Goal: Task Accomplishment & Management: Manage account settings

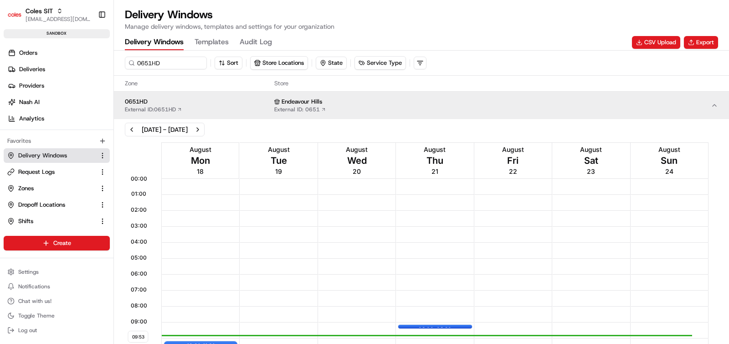
scroll to position [0, 0]
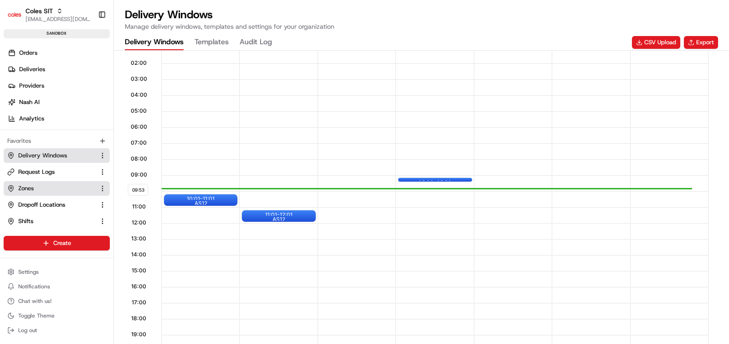
click at [27, 189] on span "Zones" at bounding box center [25, 188] width 15 height 8
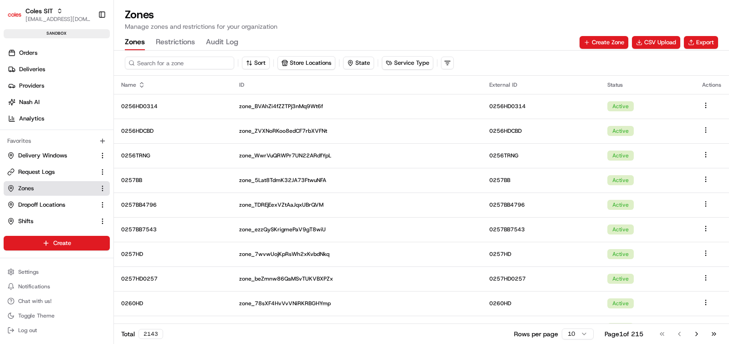
click at [180, 63] on input at bounding box center [179, 62] width 109 height 13
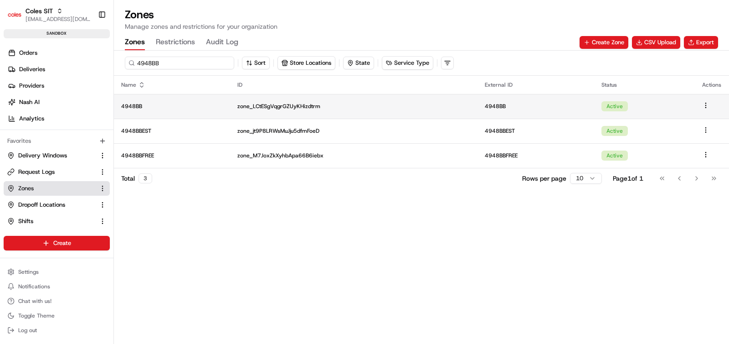
type input "4948BB"
click at [149, 107] on p "4948BB" at bounding box center [172, 106] width 102 height 7
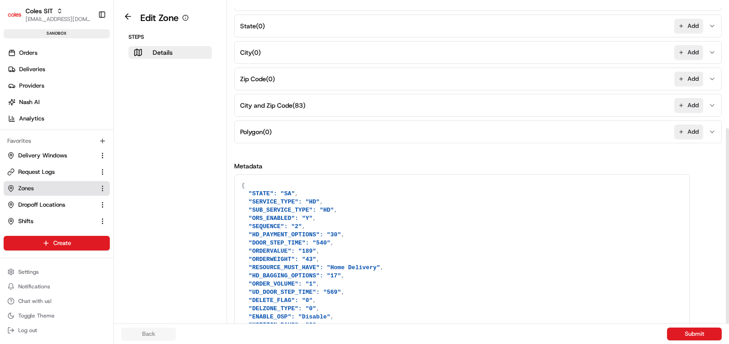
scroll to position [207, 0]
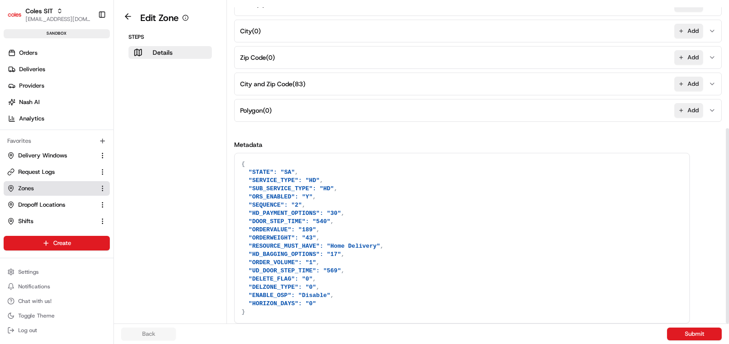
click at [329, 182] on textarea "{ "STATE": "SA", "SERVICE_TYPE": "HD", "SUB_SERVICE_TYPE": "HD", "ORS_ENABLED":…" at bounding box center [462, 237] width 455 height 169
click at [348, 187] on textarea "{ "STATE": "SA", "SERVICE_TYPE": "HD", "SUB_SERVICE_TYPE": "HD", "ORS_ENABLED":…" at bounding box center [462, 237] width 455 height 169
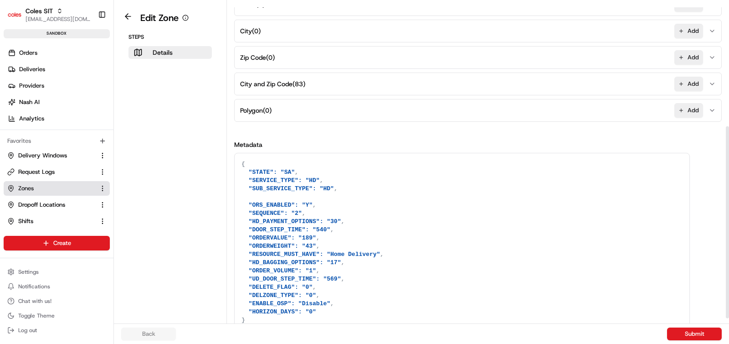
paste textarea ""FULFILMENT_CENTER_ID": "0651""
click at [347, 197] on textarea "{ "STATE": "SA", "SERVICE_TYPE": "HD", "SUB_SERVICE_TYPE": "HD", "FULFILMENT_CE…" at bounding box center [462, 242] width 455 height 178
click at [368, 197] on textarea "{ "STATE": "SA", "SERVICE_TYPE": "HD", "SUB_SERVICE_TYPE": "HD", "FULFILMENT_CE…" at bounding box center [462, 242] width 455 height 178
type textarea "{ "STATE": "SA", "SERVICE_TYPE": "HD", "SUB_SERVICE_TYPE": "HD", "FULFILMENT_CE…"
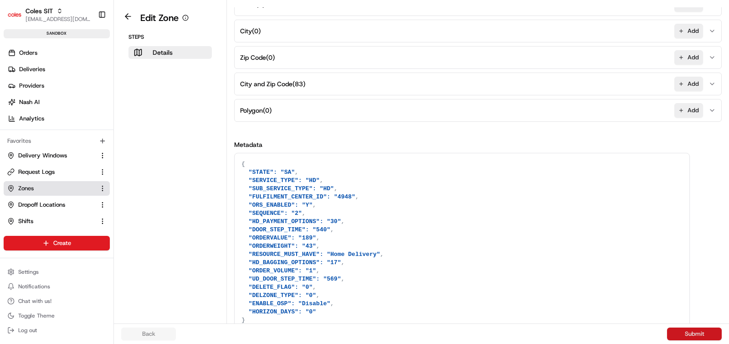
click at [691, 334] on button "Submit" at bounding box center [694, 333] width 55 height 13
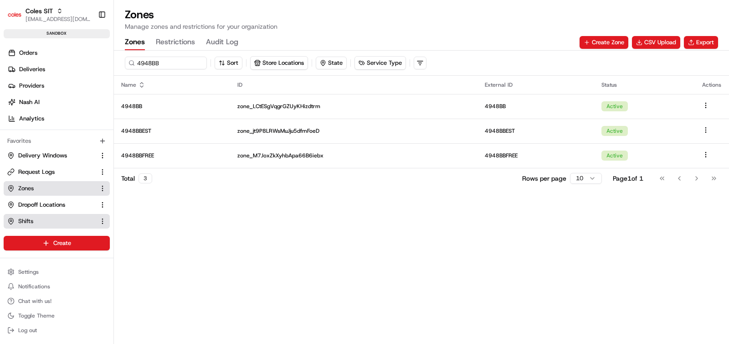
click at [26, 221] on span "Shifts" at bounding box center [25, 221] width 15 height 8
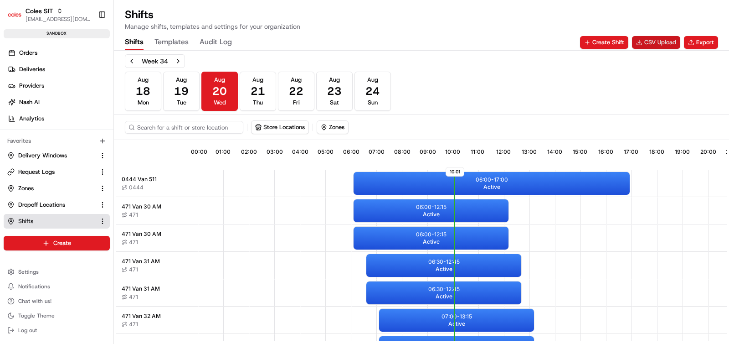
click at [663, 42] on button "CSV Upload" at bounding box center [656, 42] width 48 height 13
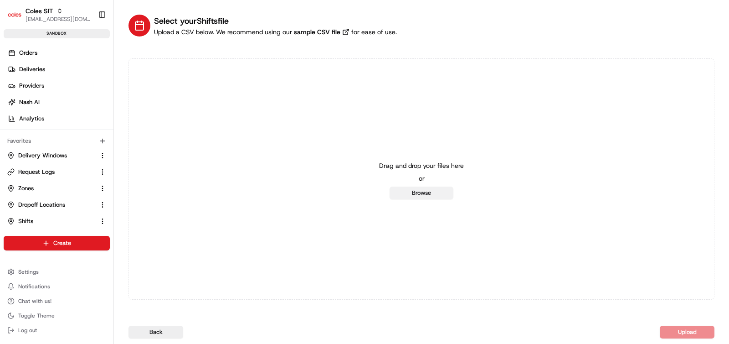
click at [409, 194] on button "Browse" at bounding box center [422, 192] width 64 height 13
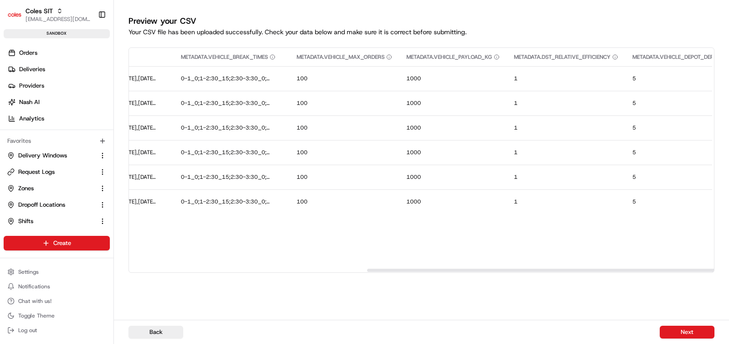
scroll to position [0, 681]
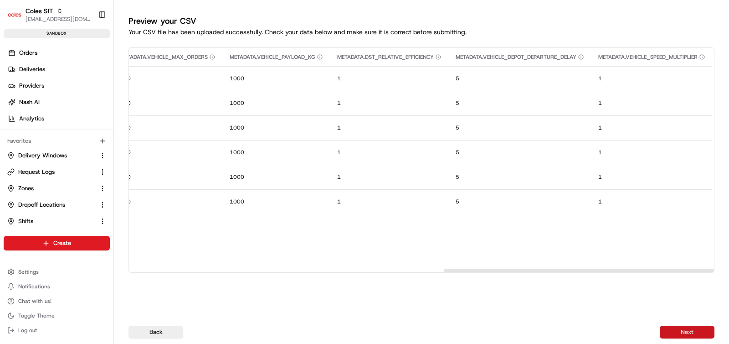
click at [683, 334] on button "Next" at bounding box center [687, 331] width 55 height 13
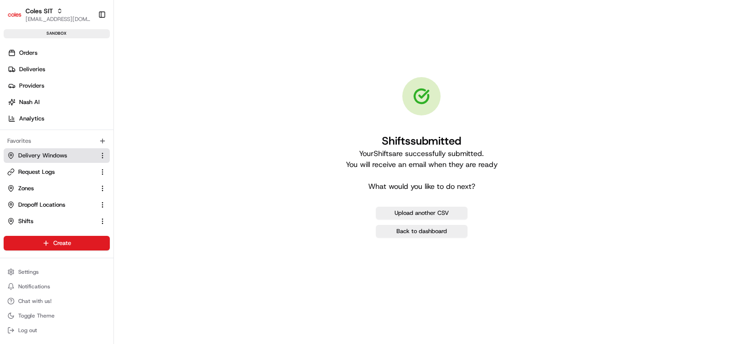
click at [46, 154] on span "Delivery Windows" at bounding box center [42, 155] width 49 height 8
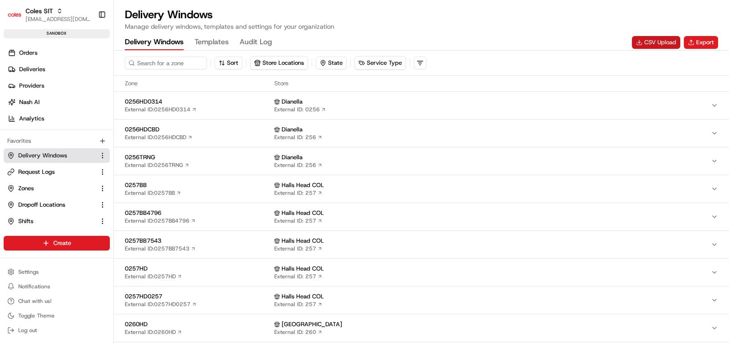
click at [649, 42] on button "CSV Upload" at bounding box center [656, 42] width 48 height 13
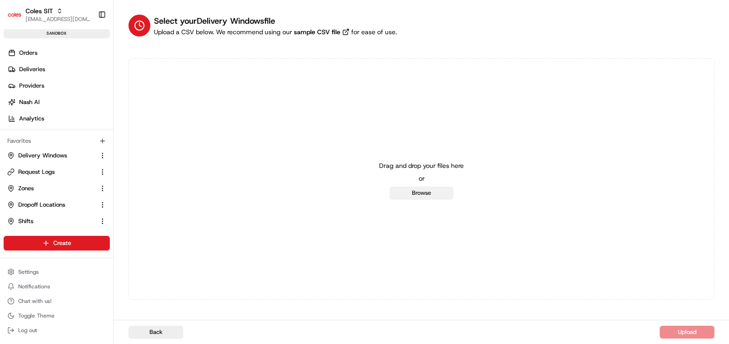
click at [427, 190] on button "Browse" at bounding box center [422, 192] width 64 height 13
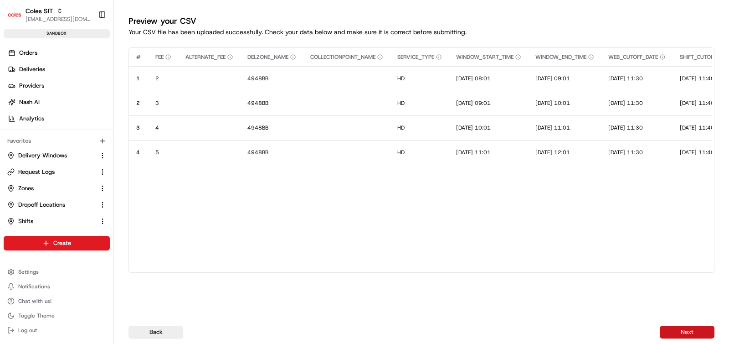
click at [683, 333] on button "Next" at bounding box center [687, 331] width 55 height 13
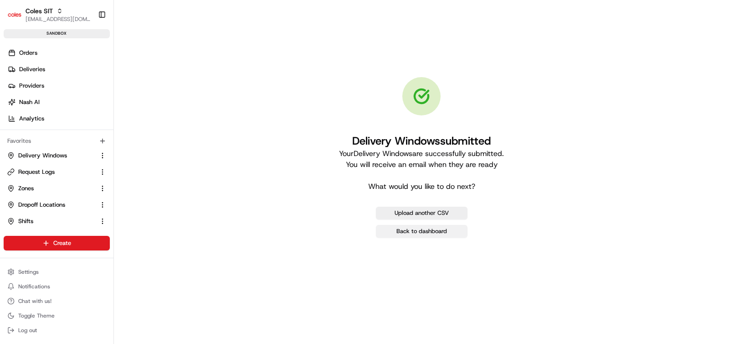
click at [423, 232] on link "Back to dashboard" at bounding box center [422, 231] width 92 height 13
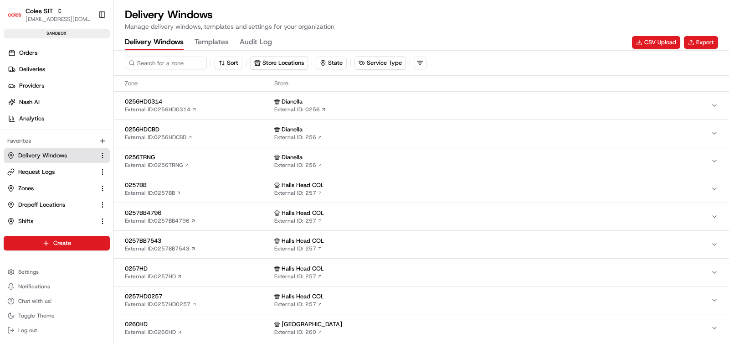
click at [50, 151] on span "Delivery Windows" at bounding box center [42, 155] width 49 height 8
click at [165, 68] on input at bounding box center [179, 62] width 109 height 13
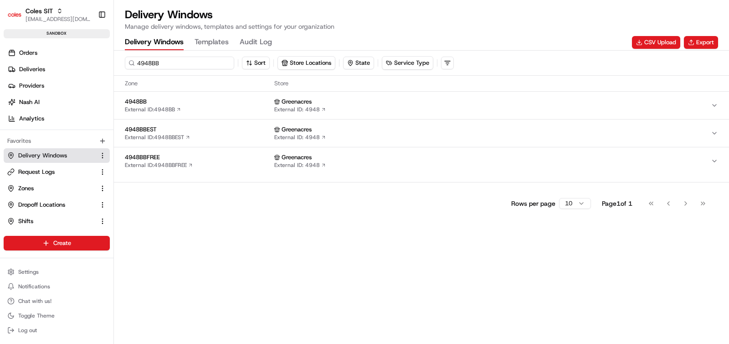
type input "4948BB"
click at [206, 106] on div "4948BB External ID: 4948BB" at bounding box center [198, 105] width 146 height 15
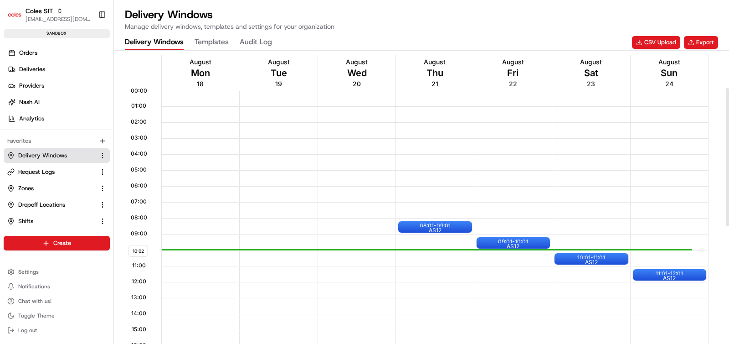
scroll to position [107, 0]
